Goal: Communication & Community: Answer question/provide support

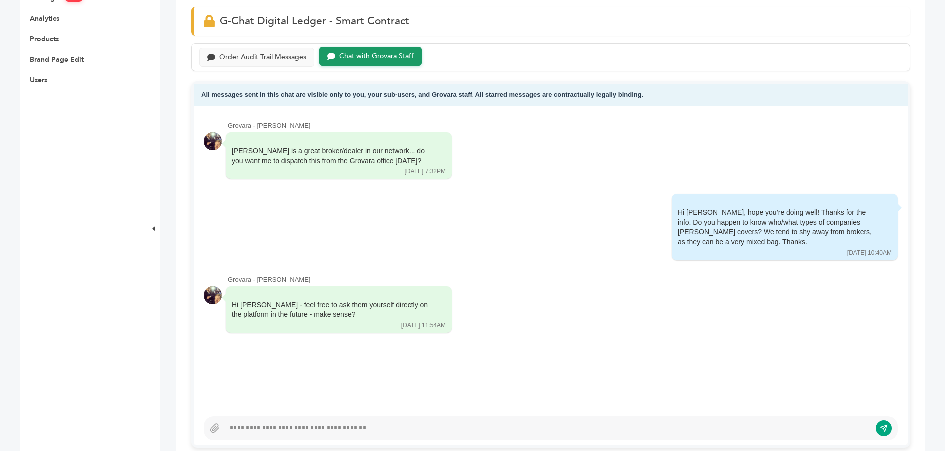
click at [549, 245] on div "Hi Peter, hope you’re doing well! Thanks for the info. Do you happen to know wh…" at bounding box center [551, 227] width 694 height 67
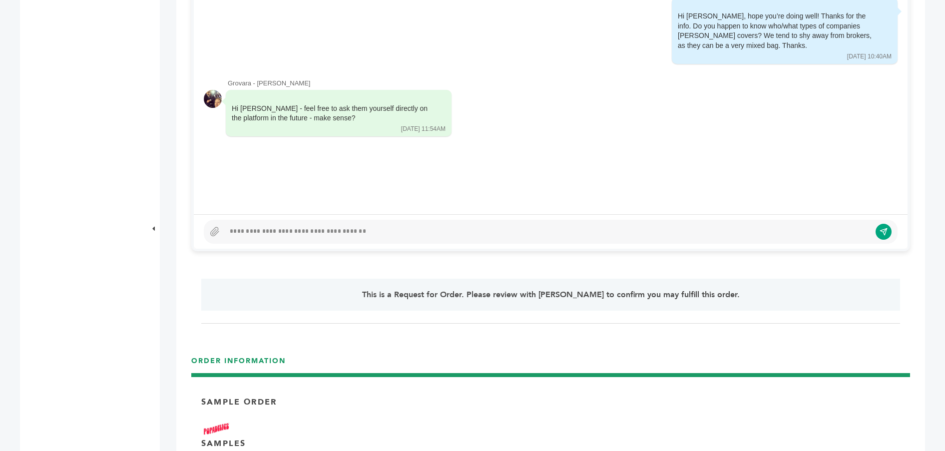
scroll to position [522, 0]
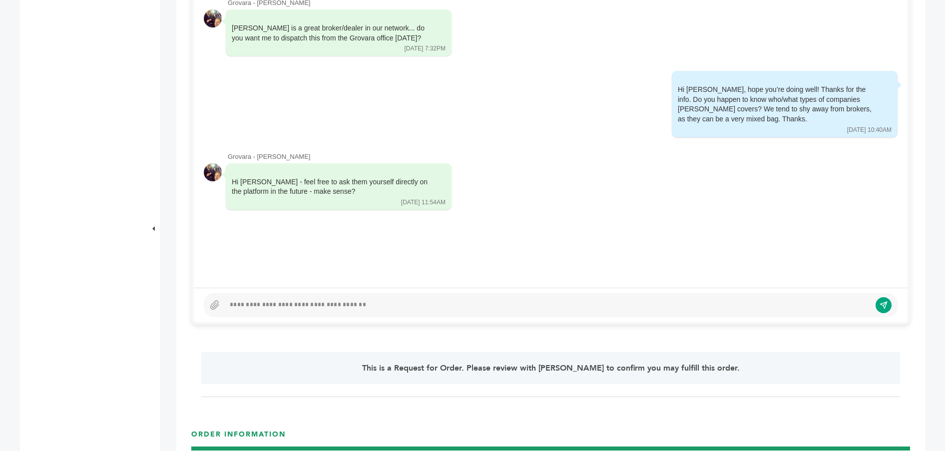
click at [365, 302] on div at bounding box center [548, 305] width 646 height 12
paste div
click at [880, 305] on icon "submit" at bounding box center [876, 305] width 8 height 8
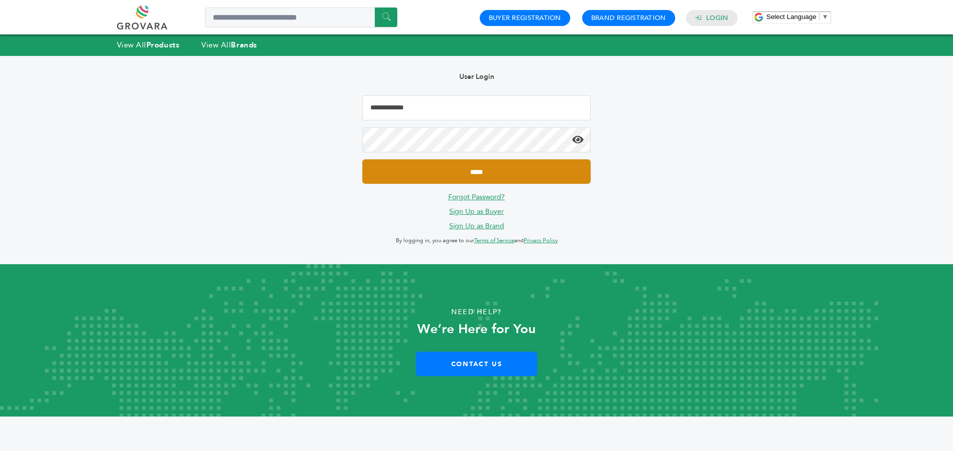
type input "**********"
click at [452, 165] on input "*****" at bounding box center [476, 171] width 228 height 24
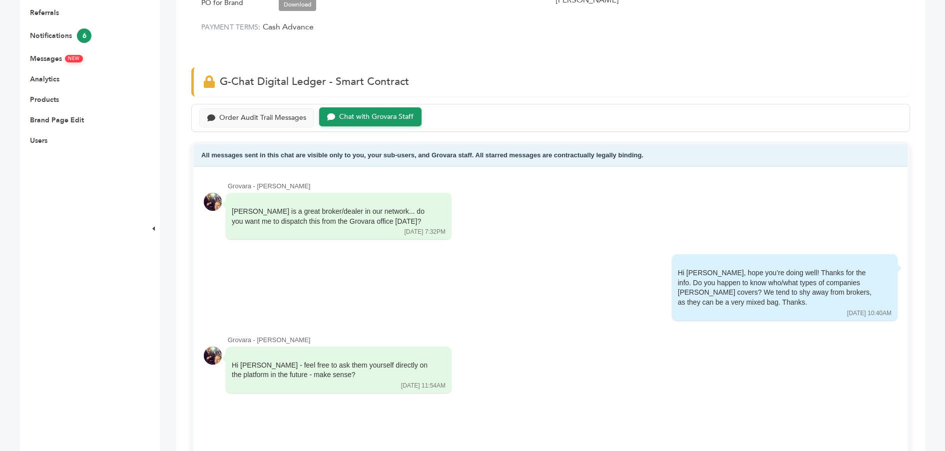
scroll to position [436, 0]
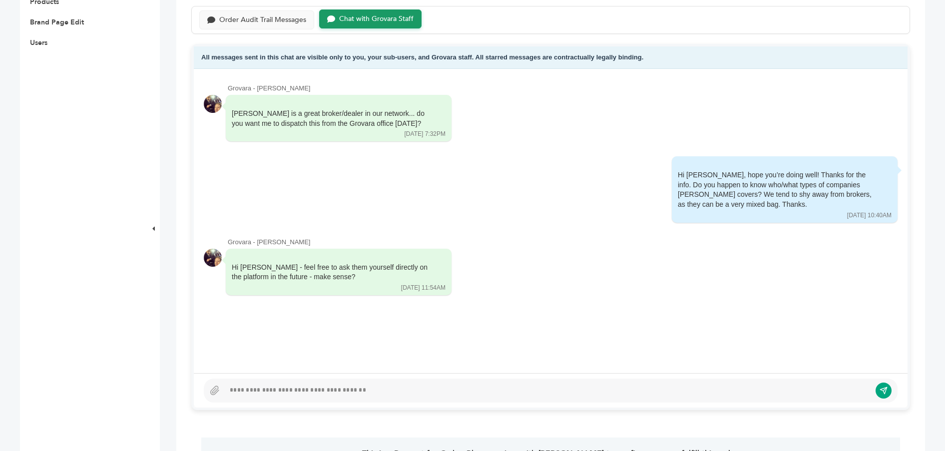
click at [354, 388] on div at bounding box center [548, 391] width 646 height 12
paste div
click at [880, 386] on icon "submit" at bounding box center [876, 390] width 8 height 8
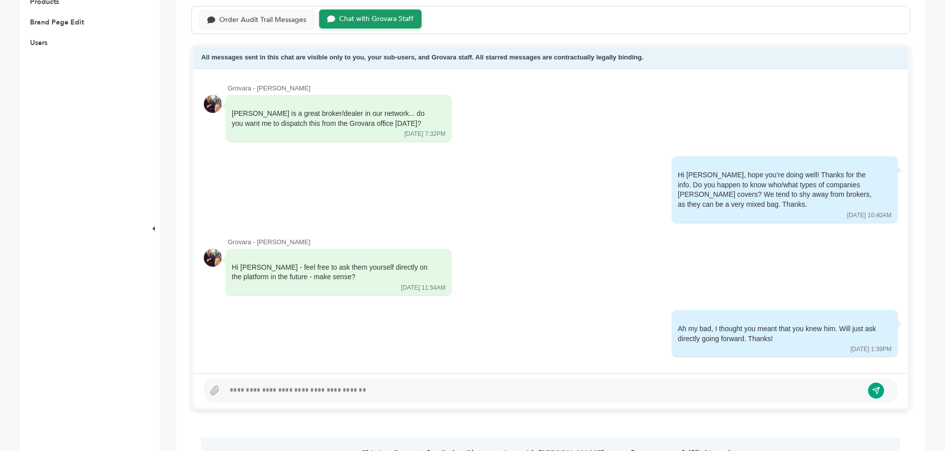
click at [673, 265] on div "Hi Michael - feel free to ask them yourself directly on the platform in the fut…" at bounding box center [551, 272] width 694 height 47
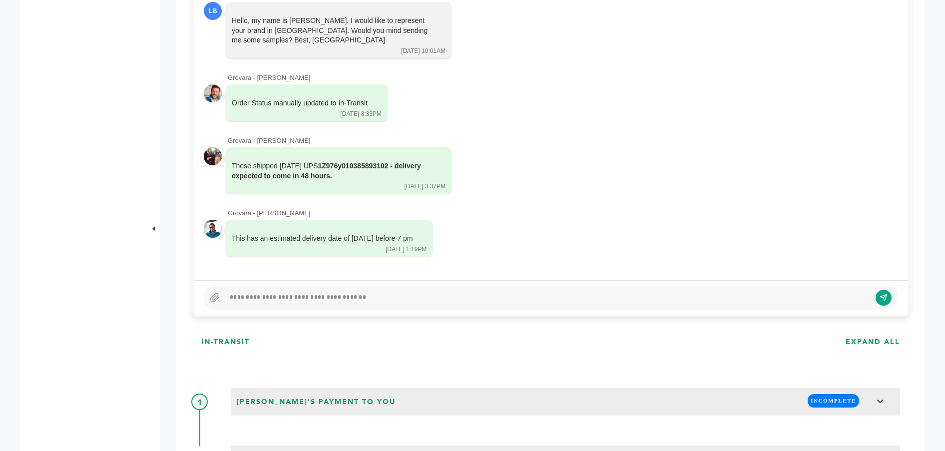
scroll to position [207, 0]
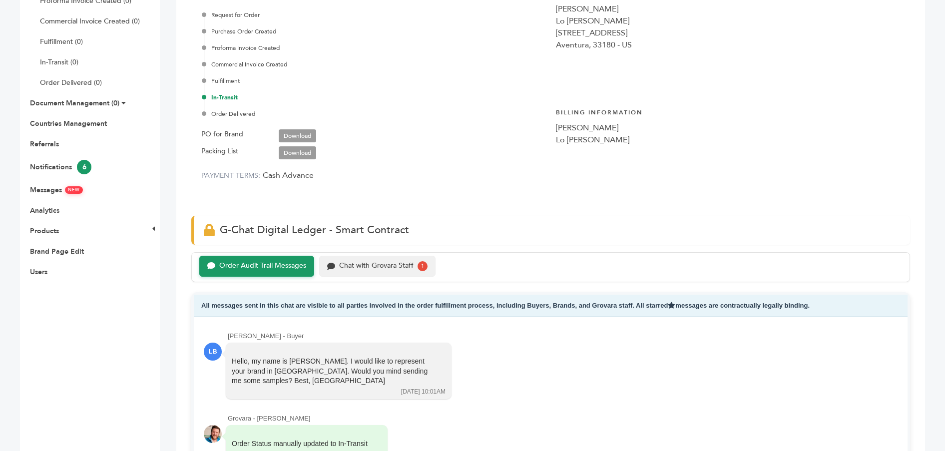
click at [397, 266] on div "Chat with Grovara Staff" at bounding box center [376, 266] width 74 height 8
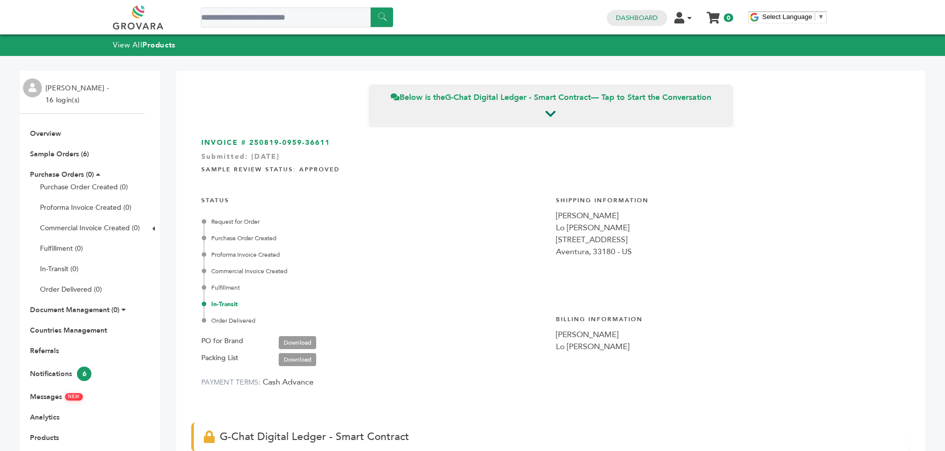
click at [43, 139] on ul "Overview Sample Orders (6) Purchase Orders (0) Purchase Order Created (0) Profo…" at bounding box center [82, 306] width 125 height 355
click at [44, 135] on link "Overview" at bounding box center [45, 133] width 31 height 9
